Goal: Task Accomplishment & Management: Manage account settings

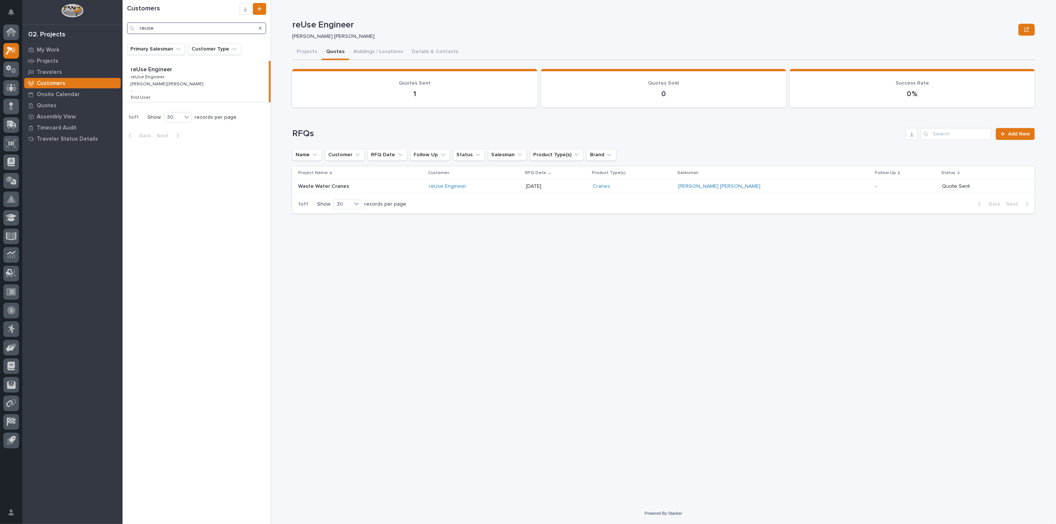
click at [172, 28] on input "reuse" at bounding box center [196, 28] width 139 height 12
type input "r"
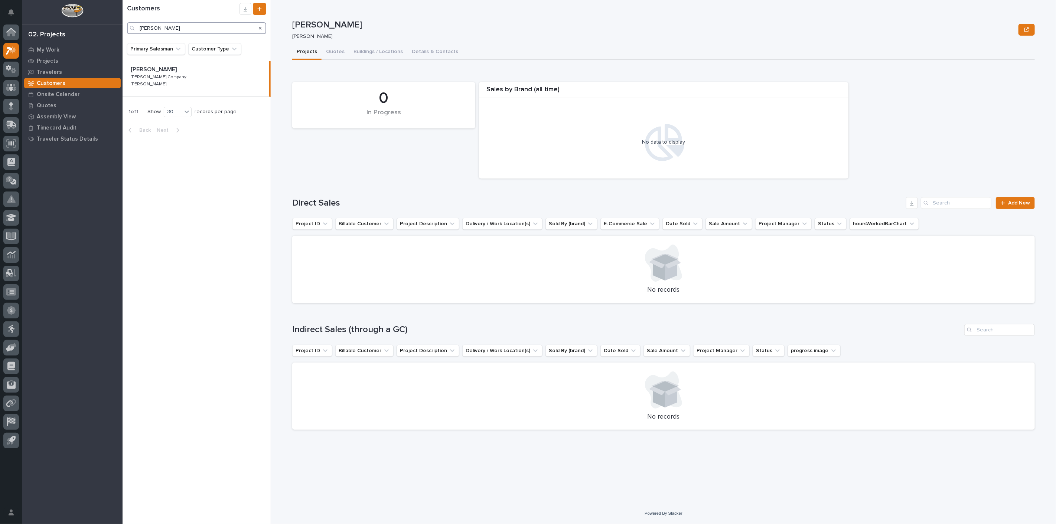
type input "[PERSON_NAME]"
click at [184, 77] on div "[PERSON_NAME] [PERSON_NAME] [PERSON_NAME] Company [PERSON_NAME] Company [PERSON…" at bounding box center [195, 79] width 146 height 36
click at [337, 50] on button "Quotes" at bounding box center [334, 53] width 27 height 16
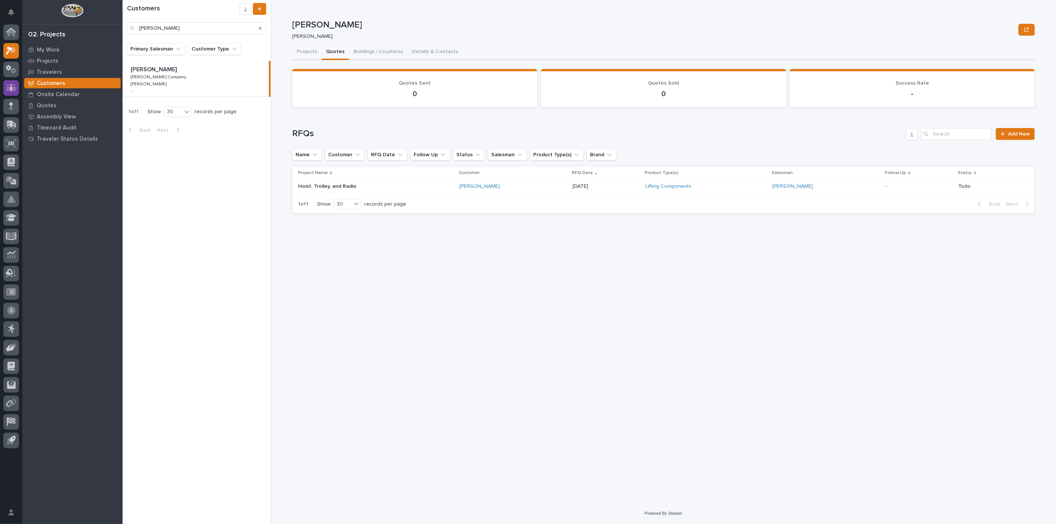
click at [8, 88] on icon at bounding box center [11, 87] width 11 height 7
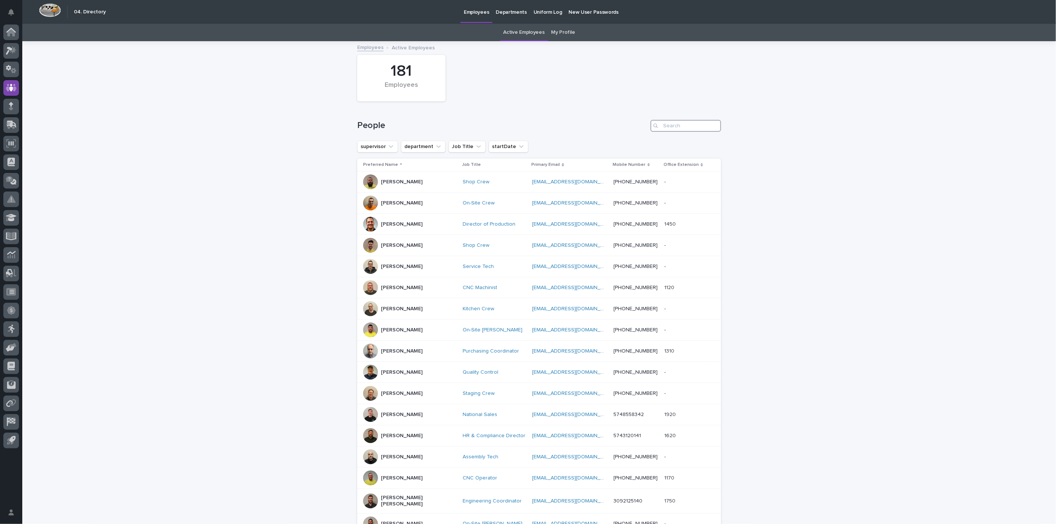
click at [680, 125] on input "Search" at bounding box center [685, 126] width 71 height 12
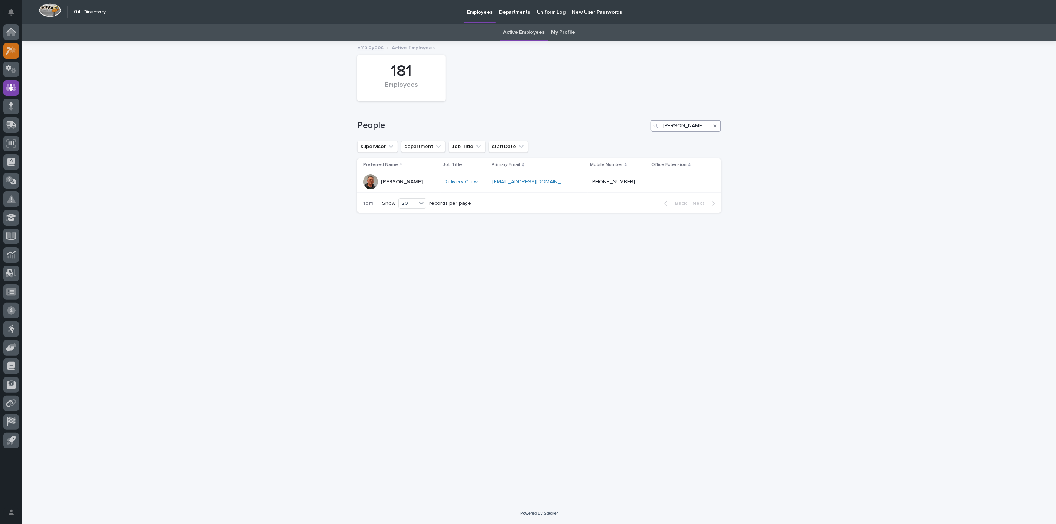
type input "[PERSON_NAME]"
click at [11, 52] on icon at bounding box center [11, 50] width 11 height 9
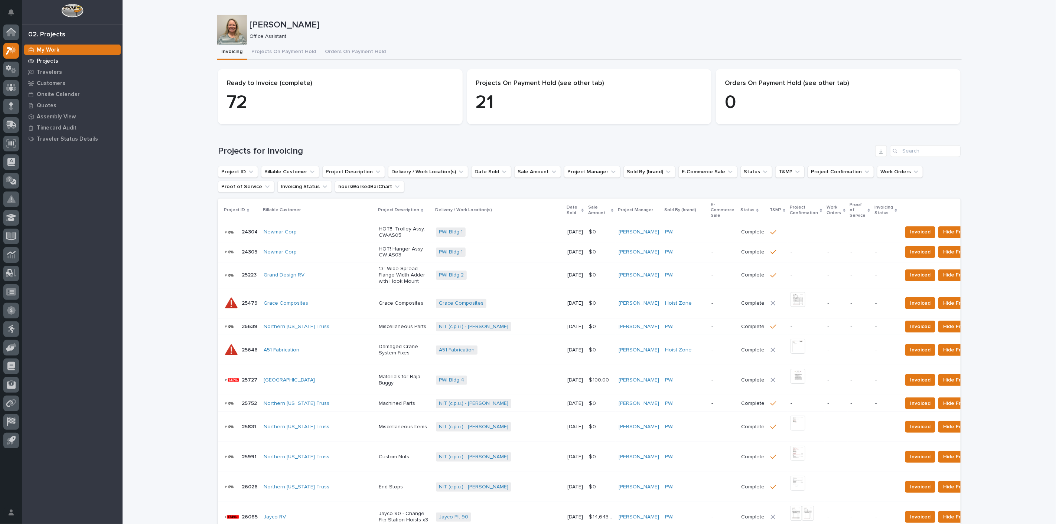
click at [41, 59] on p "Projects" at bounding box center [48, 61] width 22 height 7
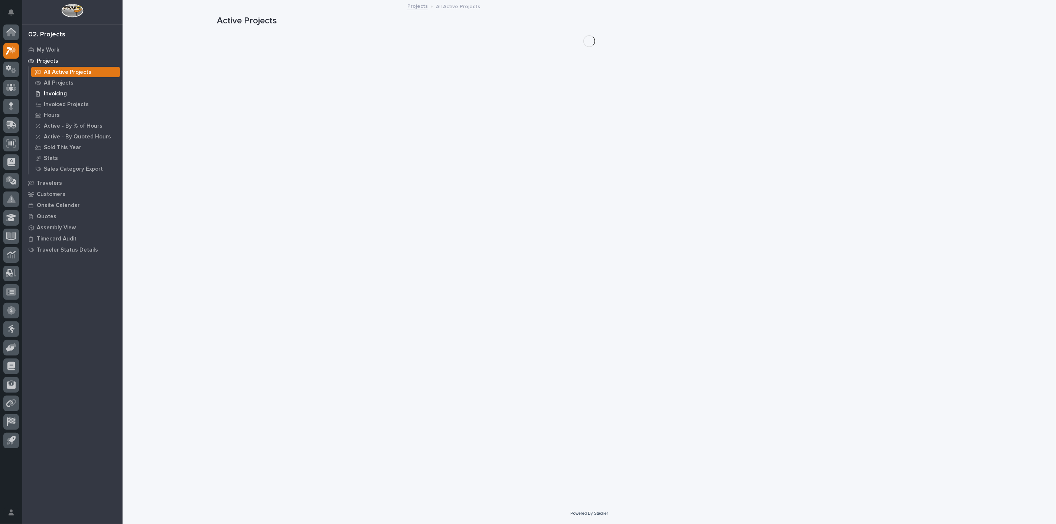
click at [55, 94] on p "Invoicing" at bounding box center [55, 94] width 23 height 7
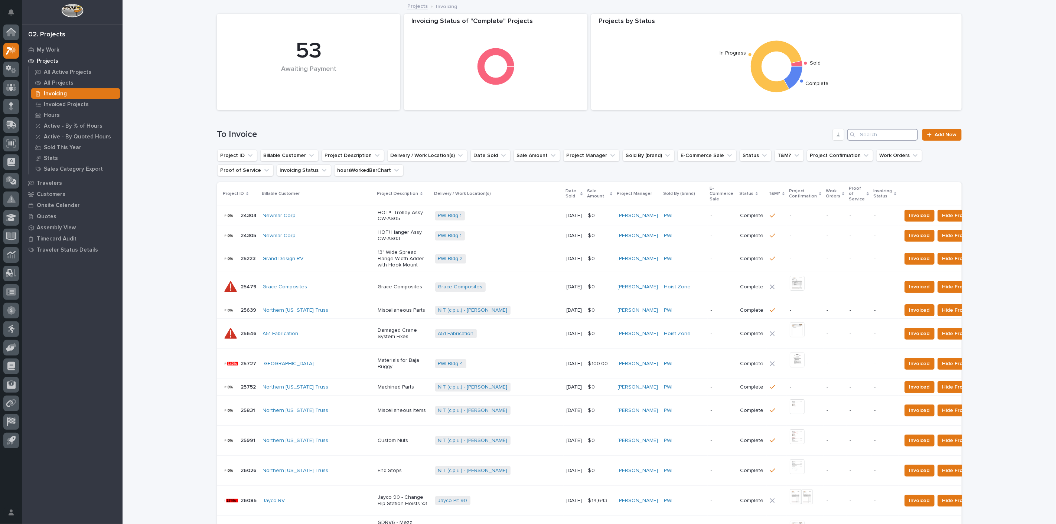
click at [871, 137] on input "Search" at bounding box center [882, 135] width 71 height 12
click at [871, 136] on input "Search" at bounding box center [882, 135] width 71 height 12
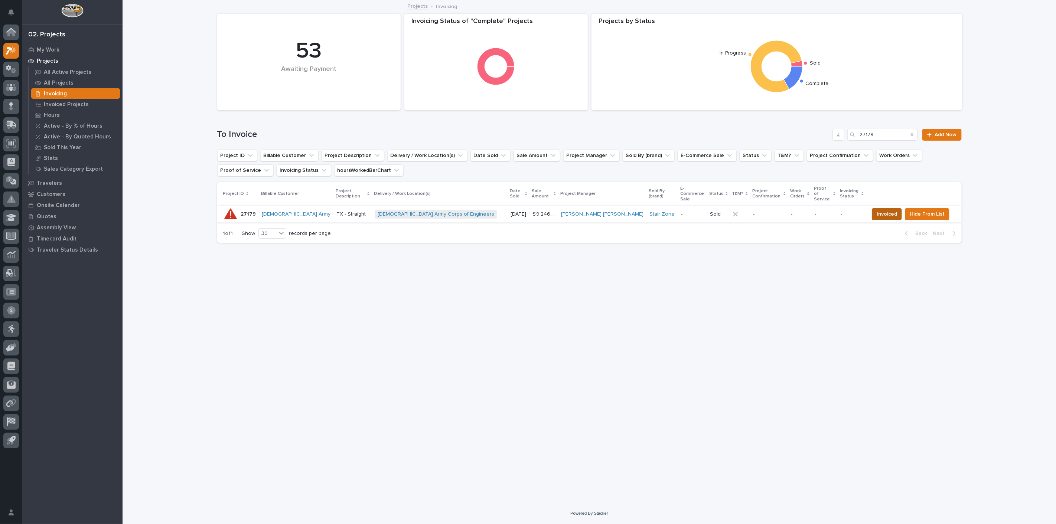
click at [891, 210] on span "Invoiced" at bounding box center [886, 214] width 20 height 9
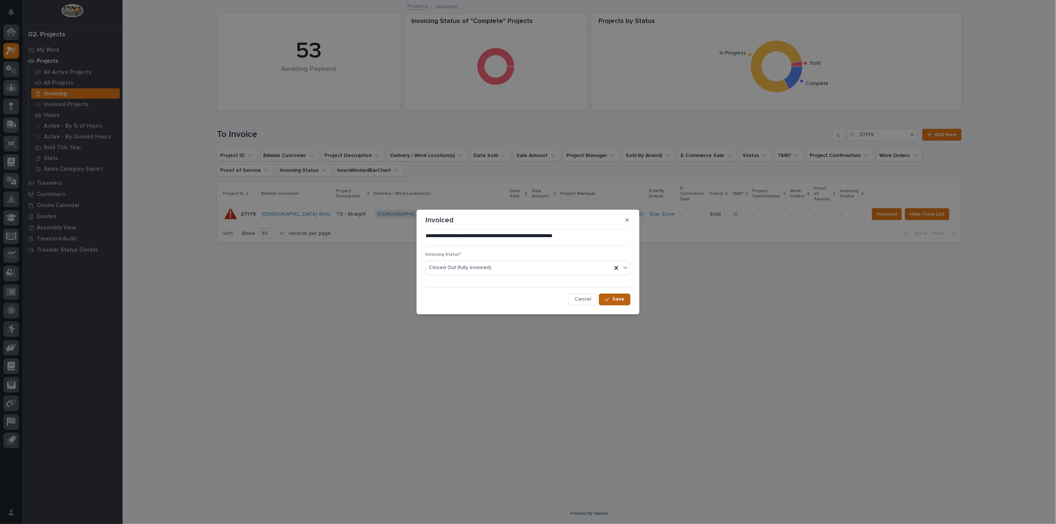
click at [617, 300] on span "Save" at bounding box center [618, 299] width 12 height 7
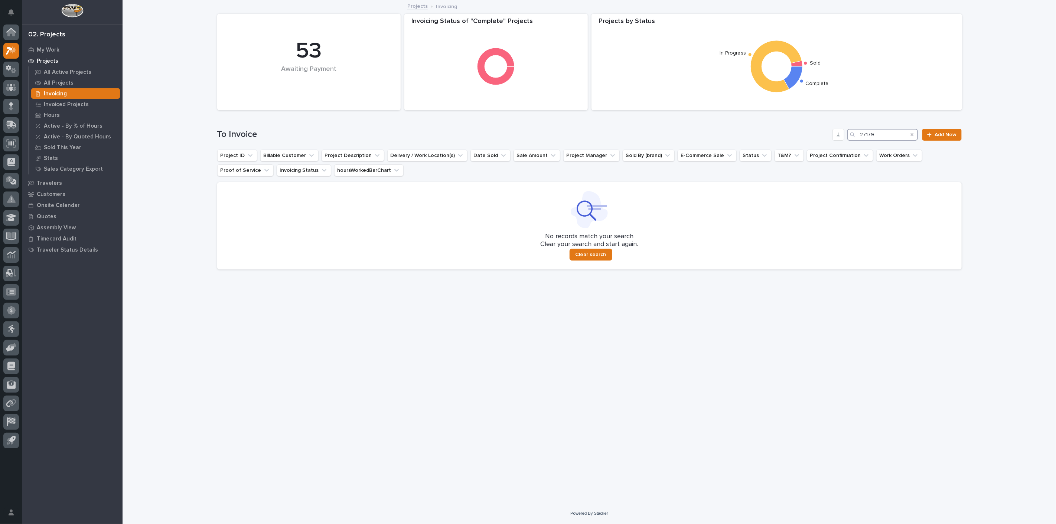
click at [874, 136] on input "27179" at bounding box center [882, 135] width 71 height 12
type input "2"
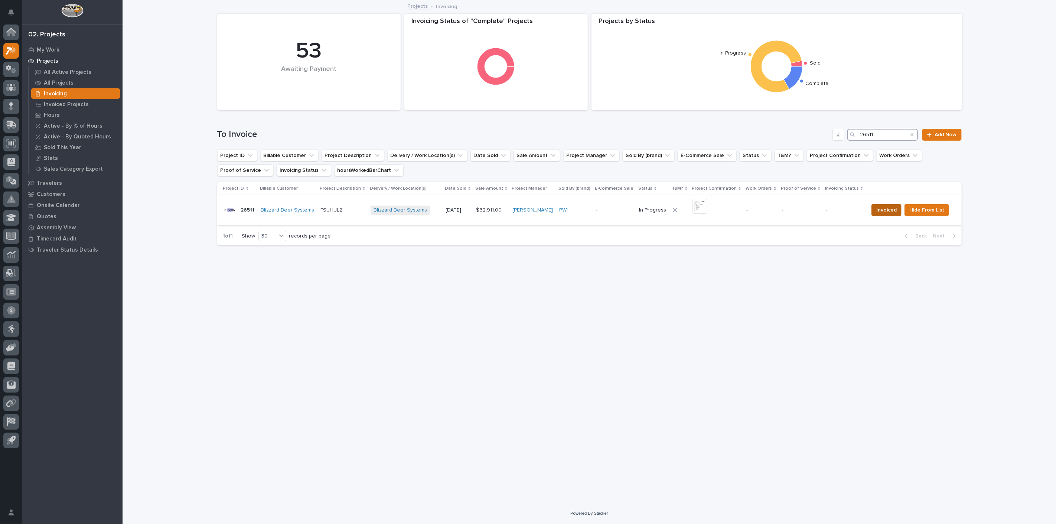
type input "26511"
click at [874, 210] on button "Invoiced" at bounding box center [886, 210] width 30 height 12
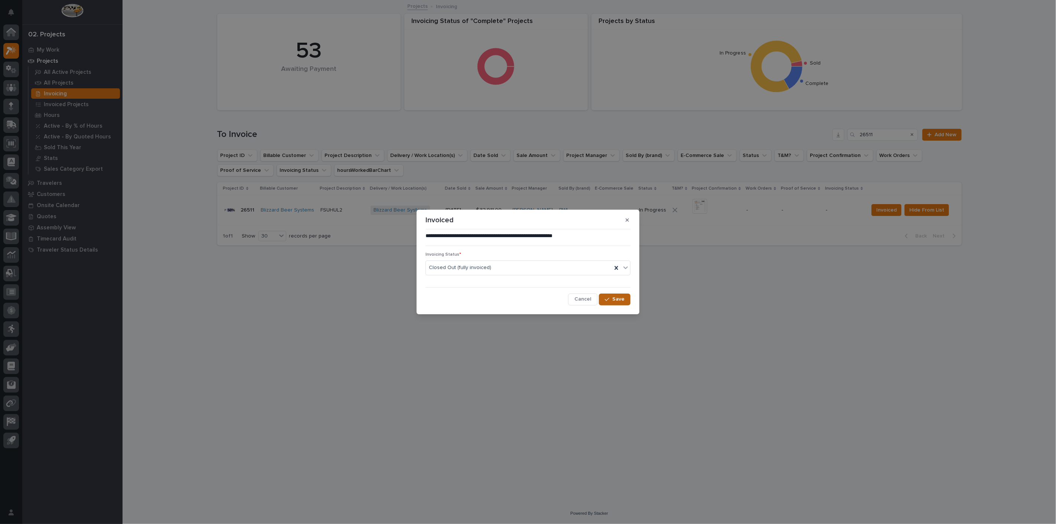
click at [614, 301] on span "Save" at bounding box center [618, 299] width 12 height 7
